Goal: Task Accomplishment & Management: Complete application form

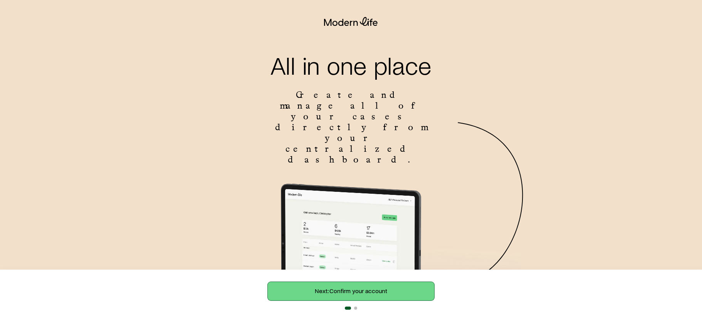
click at [313, 295] on link "Next: Confirm your account" at bounding box center [351, 291] width 166 height 18
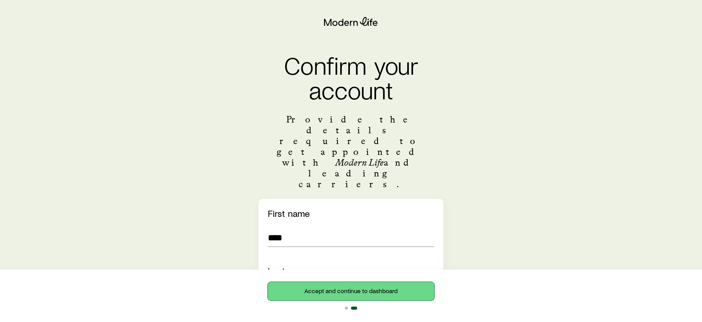
click at [319, 291] on button "Accept and continue to dashboard" at bounding box center [351, 291] width 166 height 18
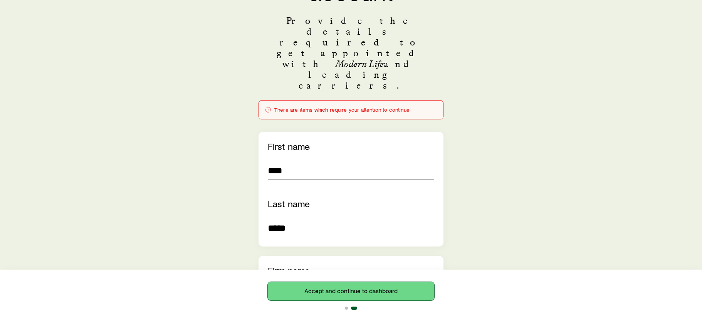
scroll to position [193, 0]
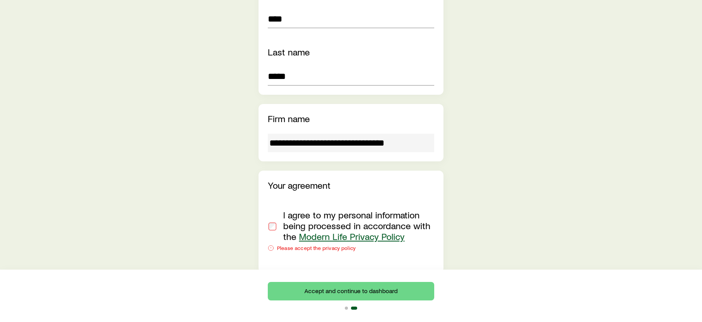
click at [268, 210] on div at bounding box center [272, 226] width 9 height 32
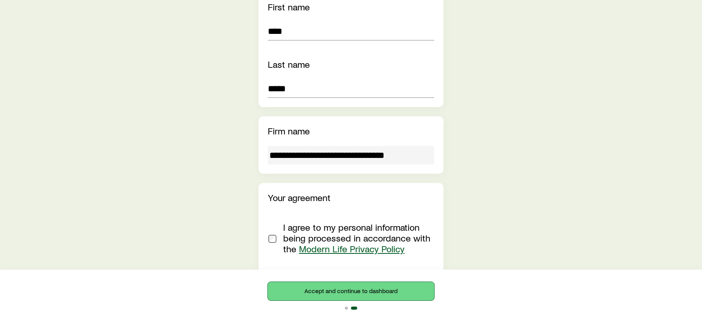
click at [320, 294] on button "Accept and continue to dashboard" at bounding box center [351, 291] width 166 height 18
